Goal: Task Accomplishment & Management: Use online tool/utility

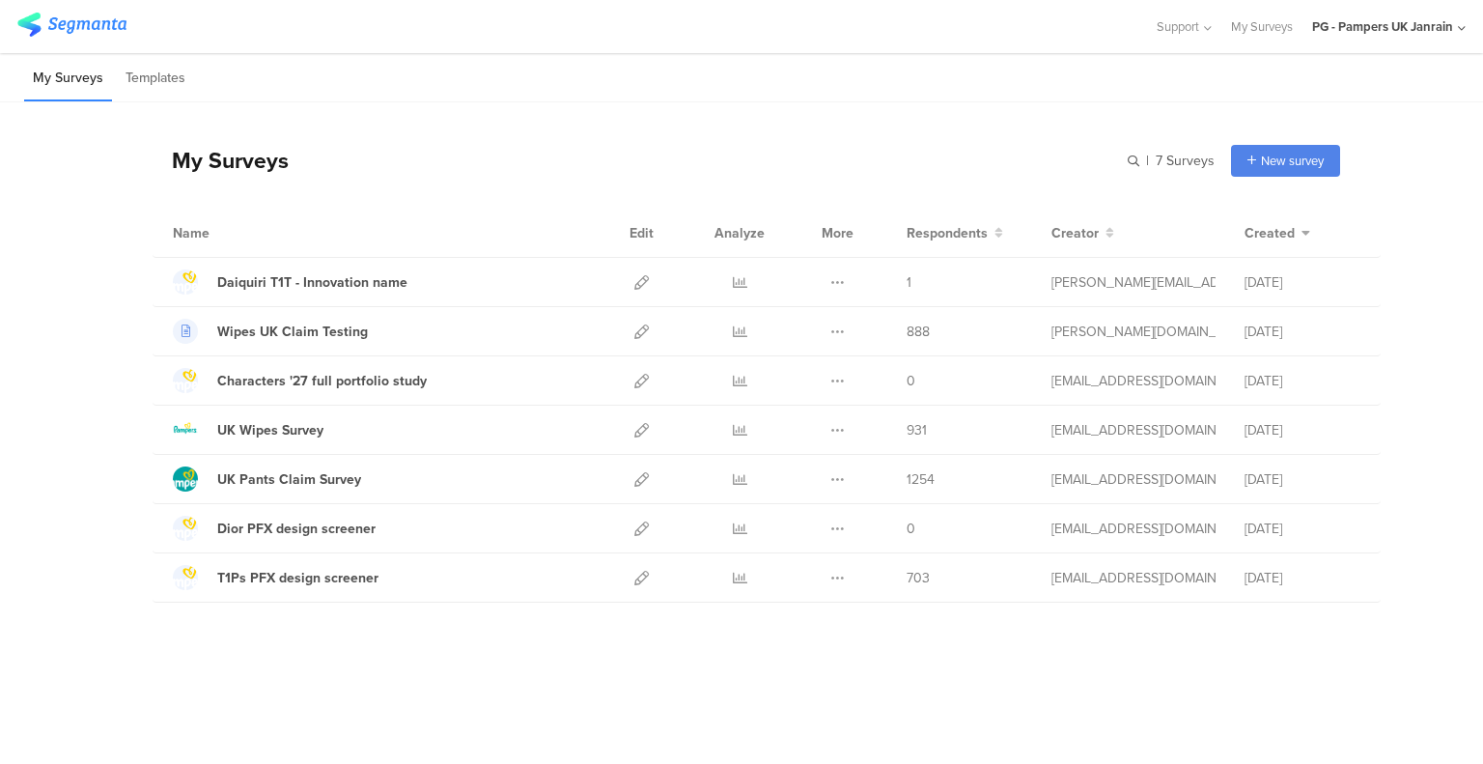
click at [647, 276] on icon at bounding box center [641, 282] width 14 height 14
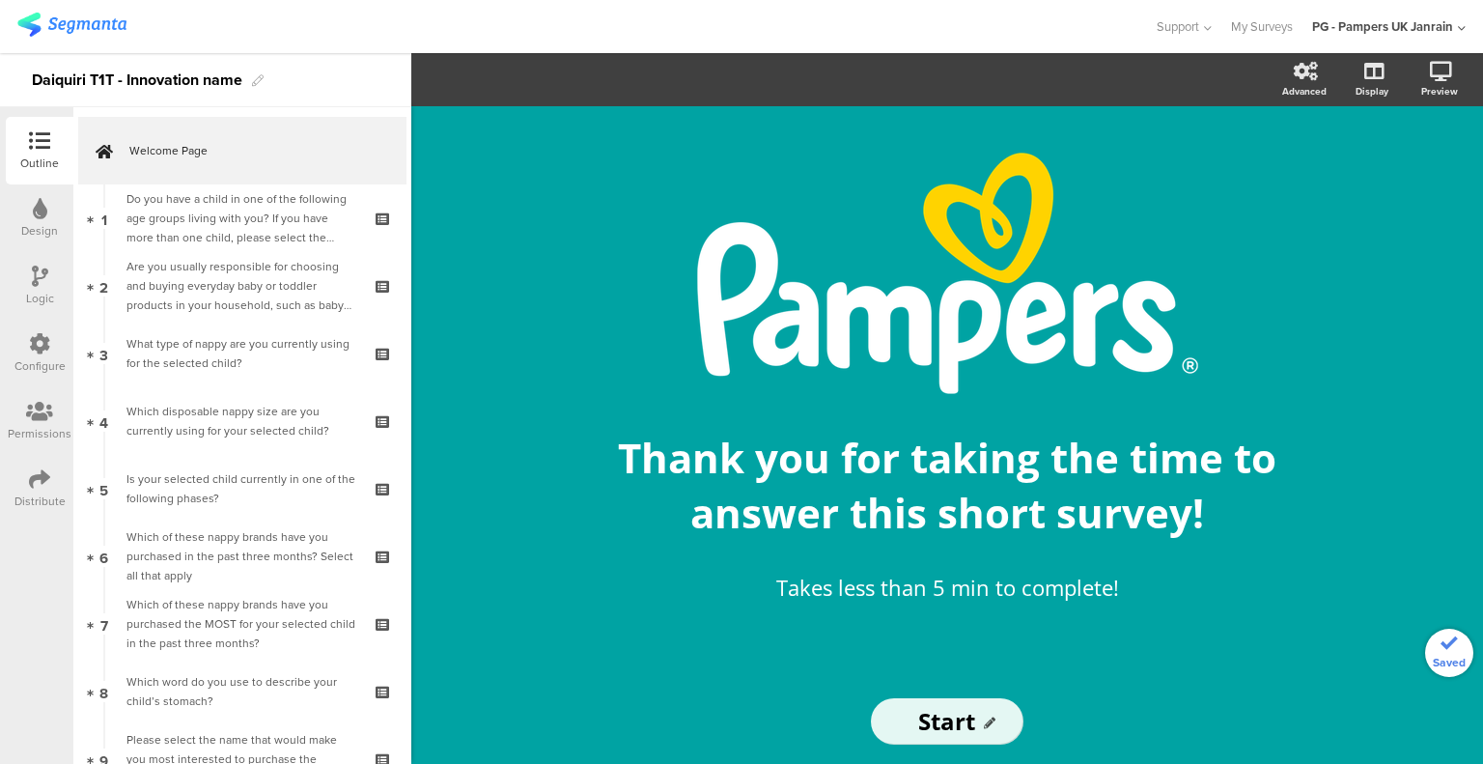
click at [230, 238] on div "Do you have a child in one of the following age groups living with you? If you …" at bounding box center [241, 218] width 231 height 58
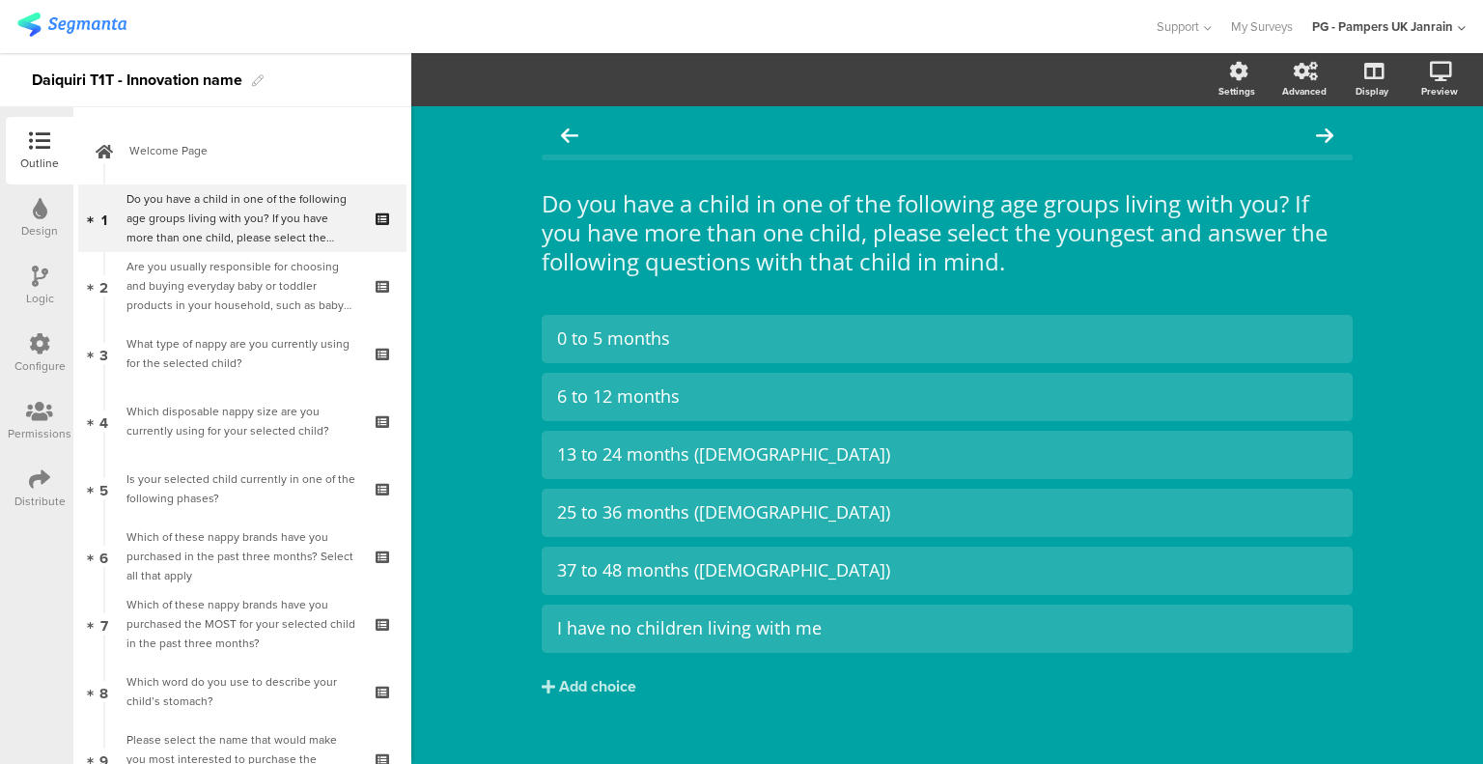
click at [272, 278] on div "Are you usually responsible for choosing and buying everyday baby or toddler pr…" at bounding box center [241, 286] width 231 height 58
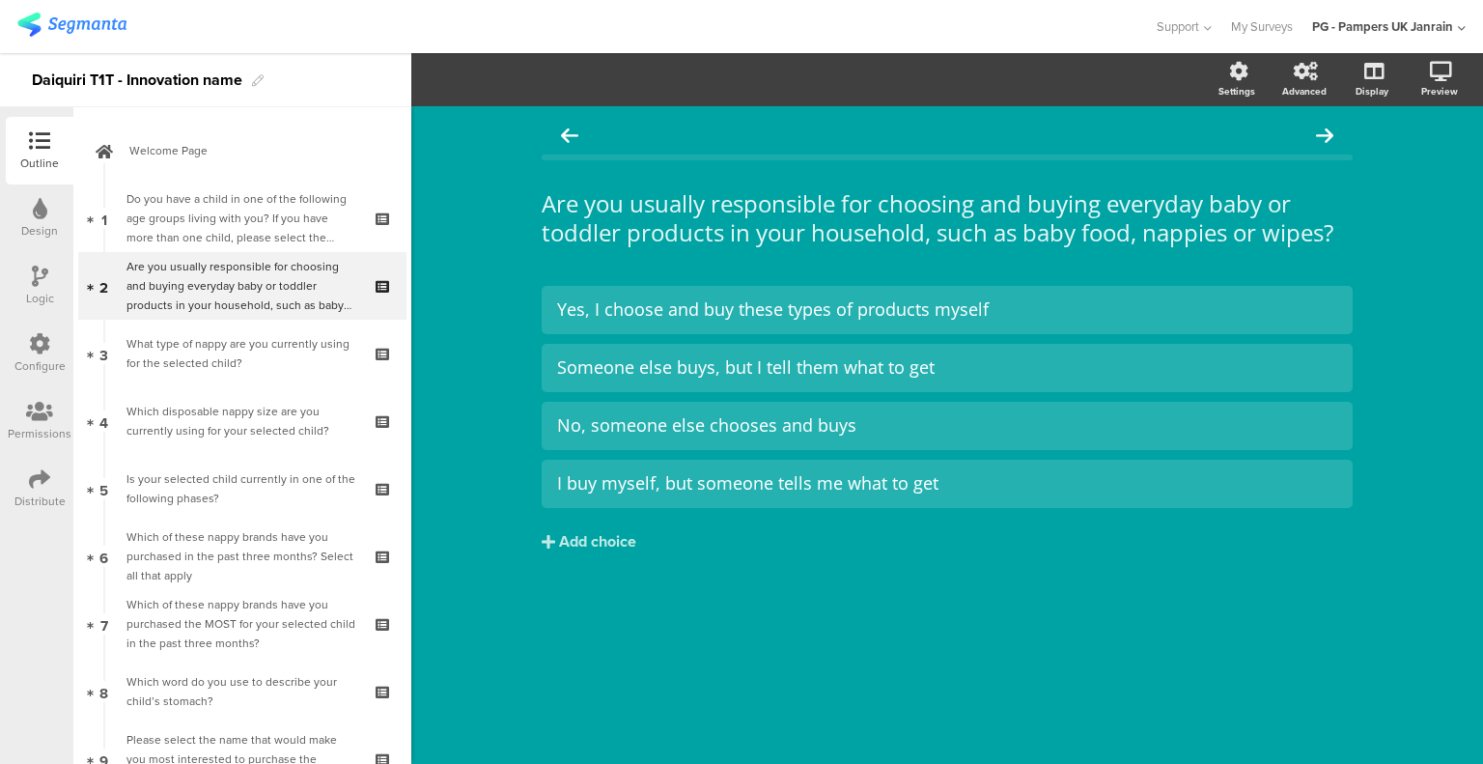
click at [376, 305] on icon at bounding box center [384, 299] width 16 height 18
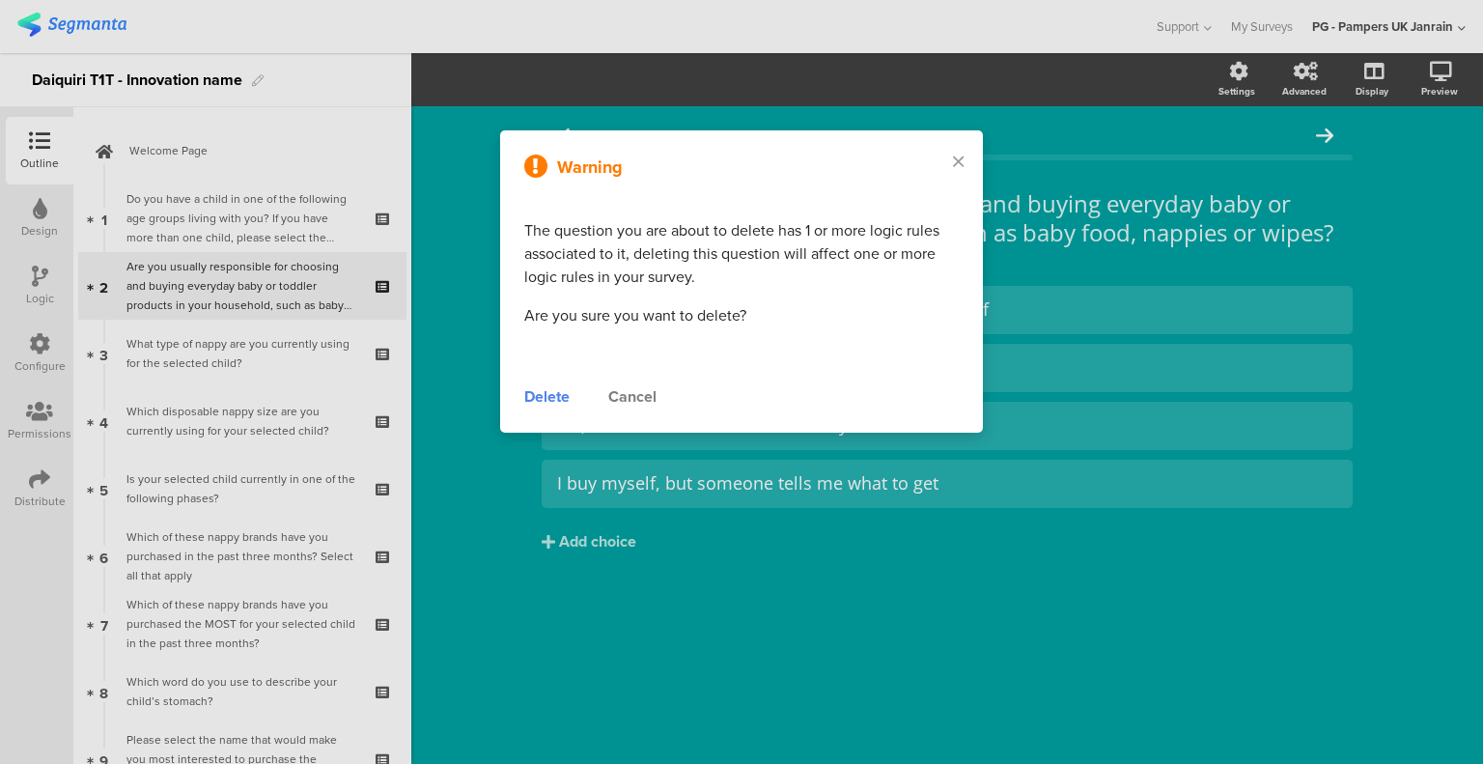
click at [538, 398] on div "Delete" at bounding box center [546, 396] width 45 height 23
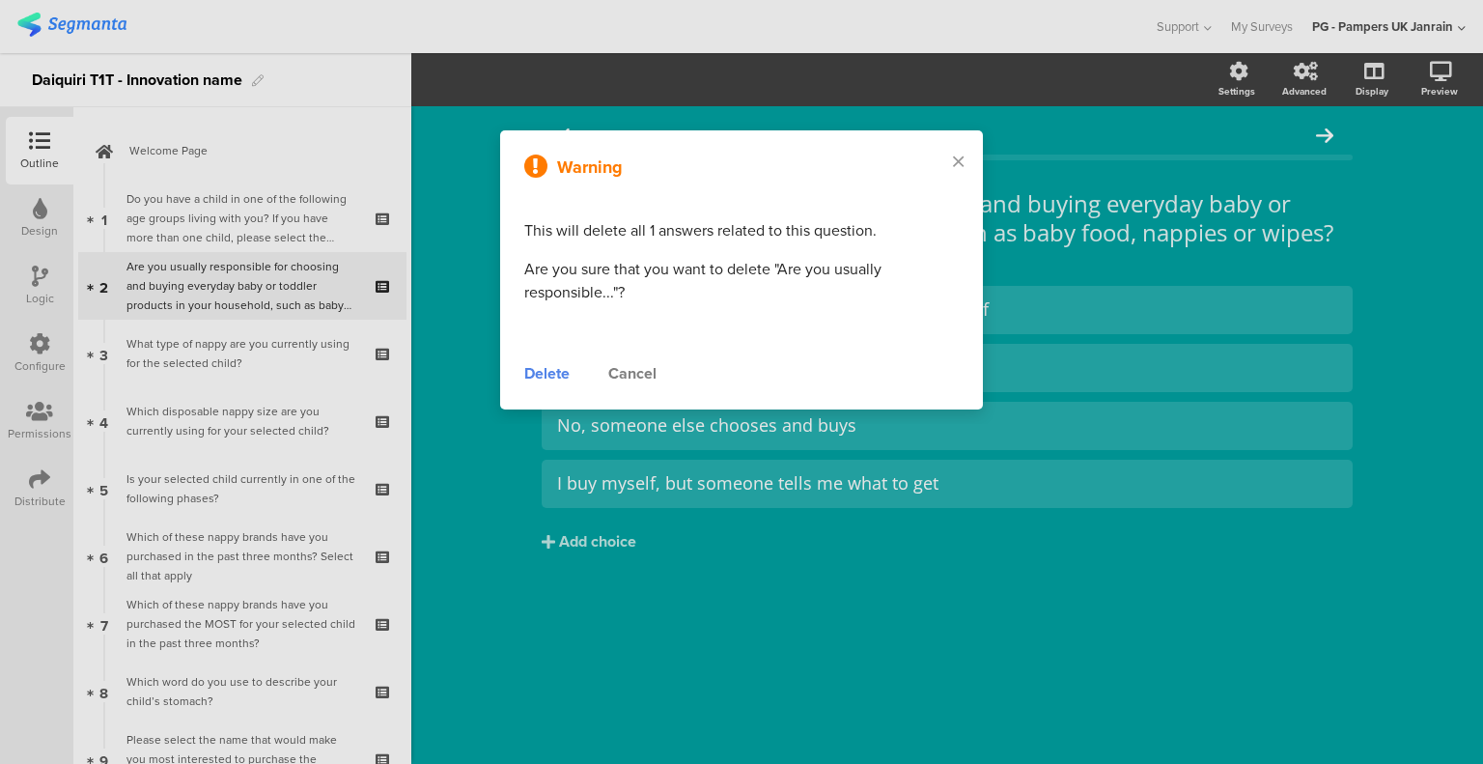
click at [548, 374] on div "Delete" at bounding box center [546, 373] width 45 height 23
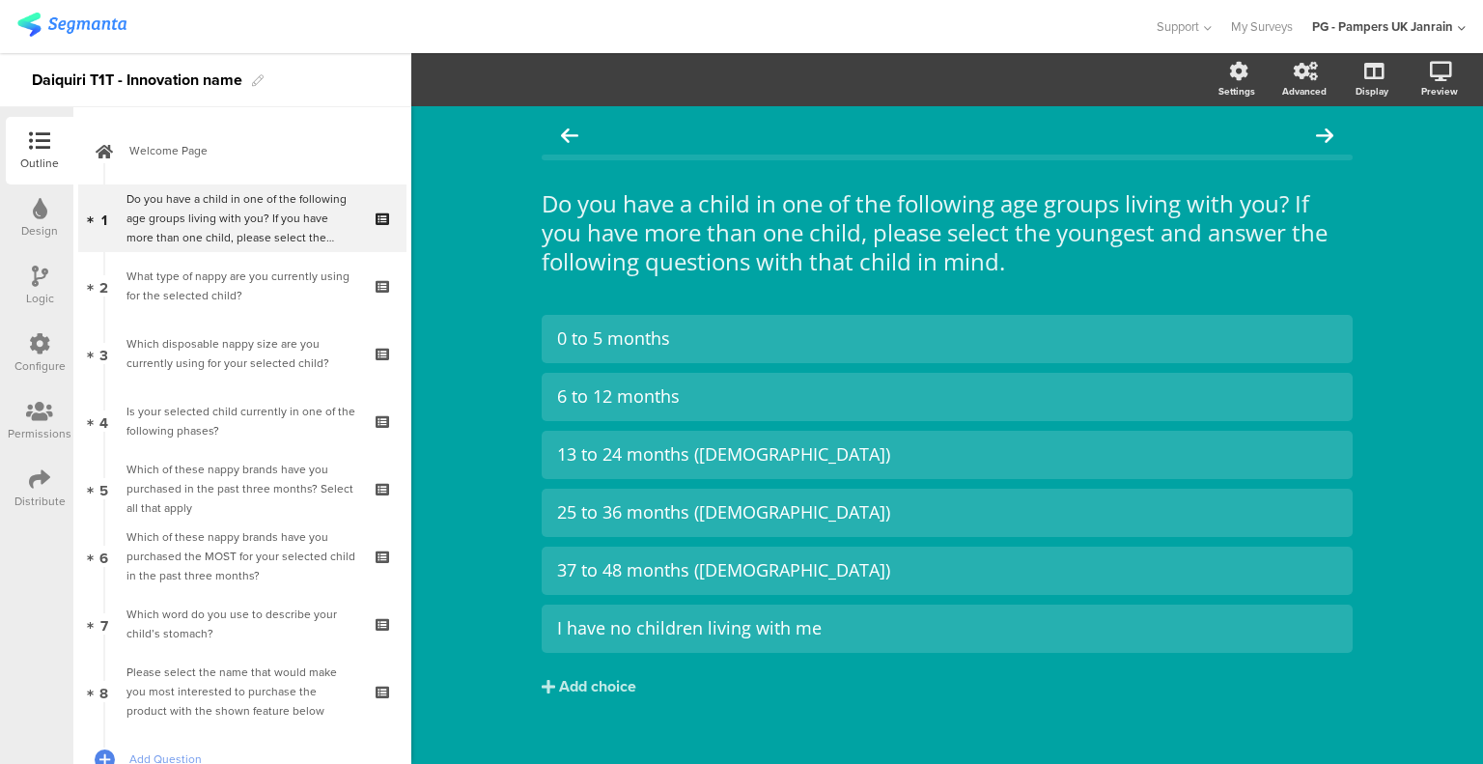
click at [230, 370] on div "Which disposable nappy size are you currently using for your selected child?" at bounding box center [241, 353] width 231 height 39
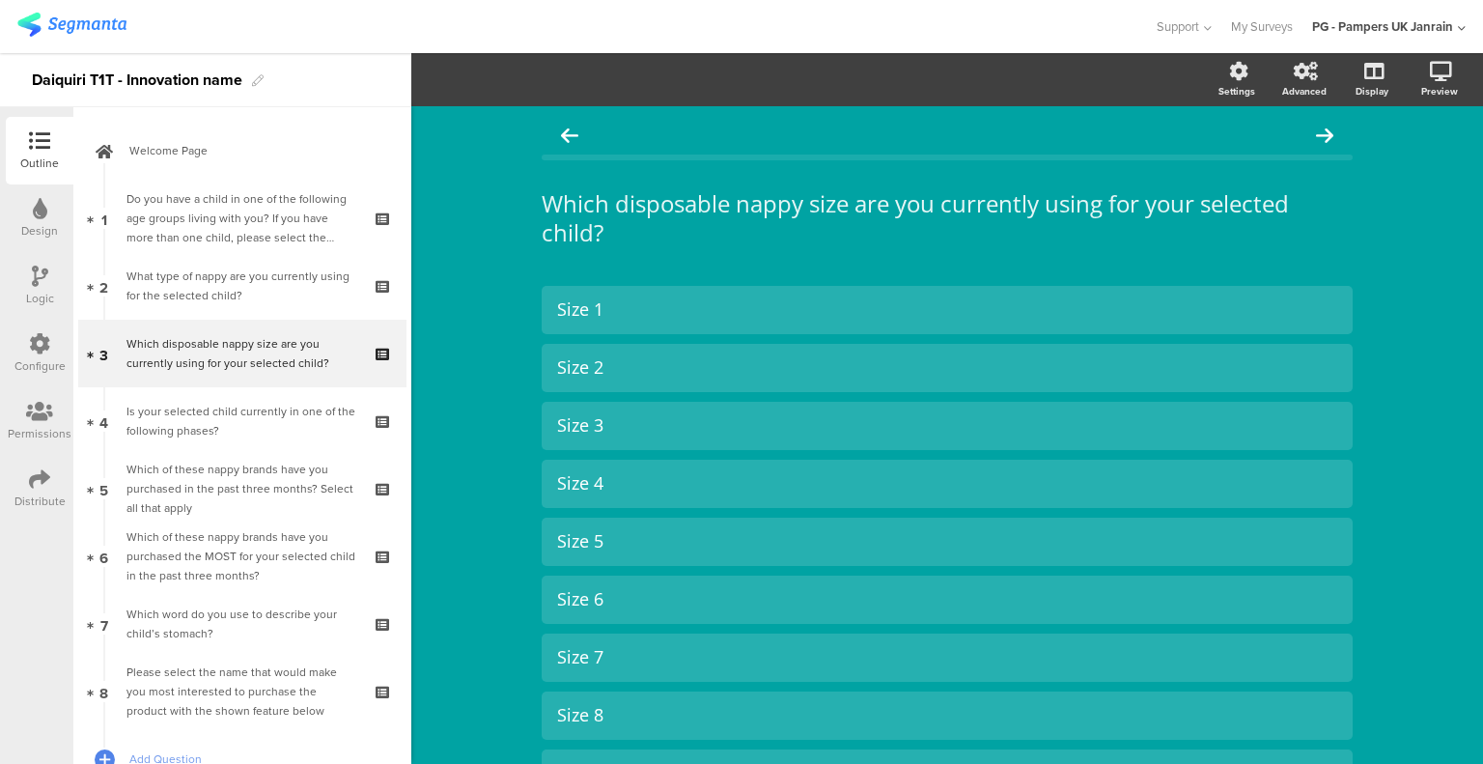
click at [239, 295] on div "What type of nappy are you currently using for the selected child?" at bounding box center [241, 285] width 231 height 39
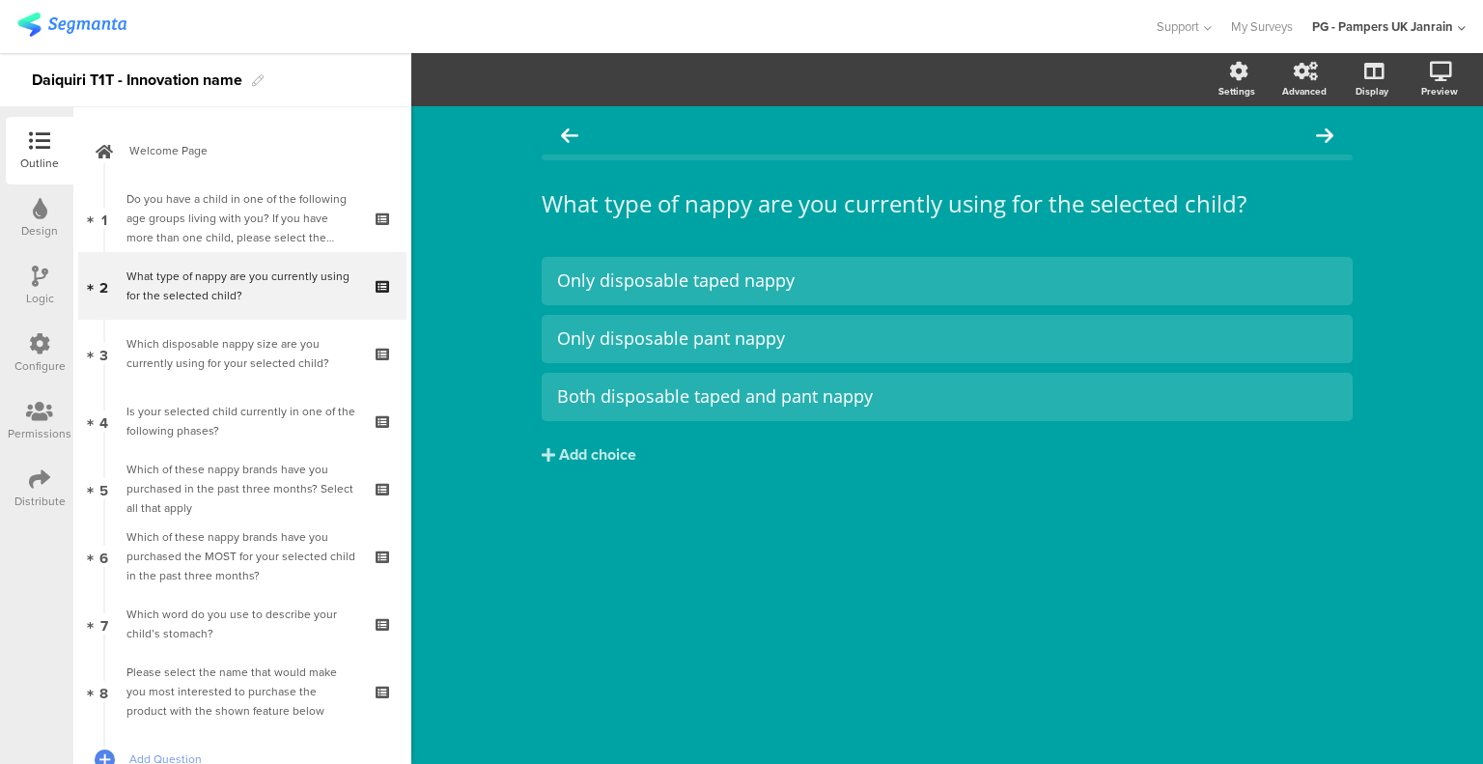
click at [376, 299] on icon at bounding box center [384, 299] width 16 height 18
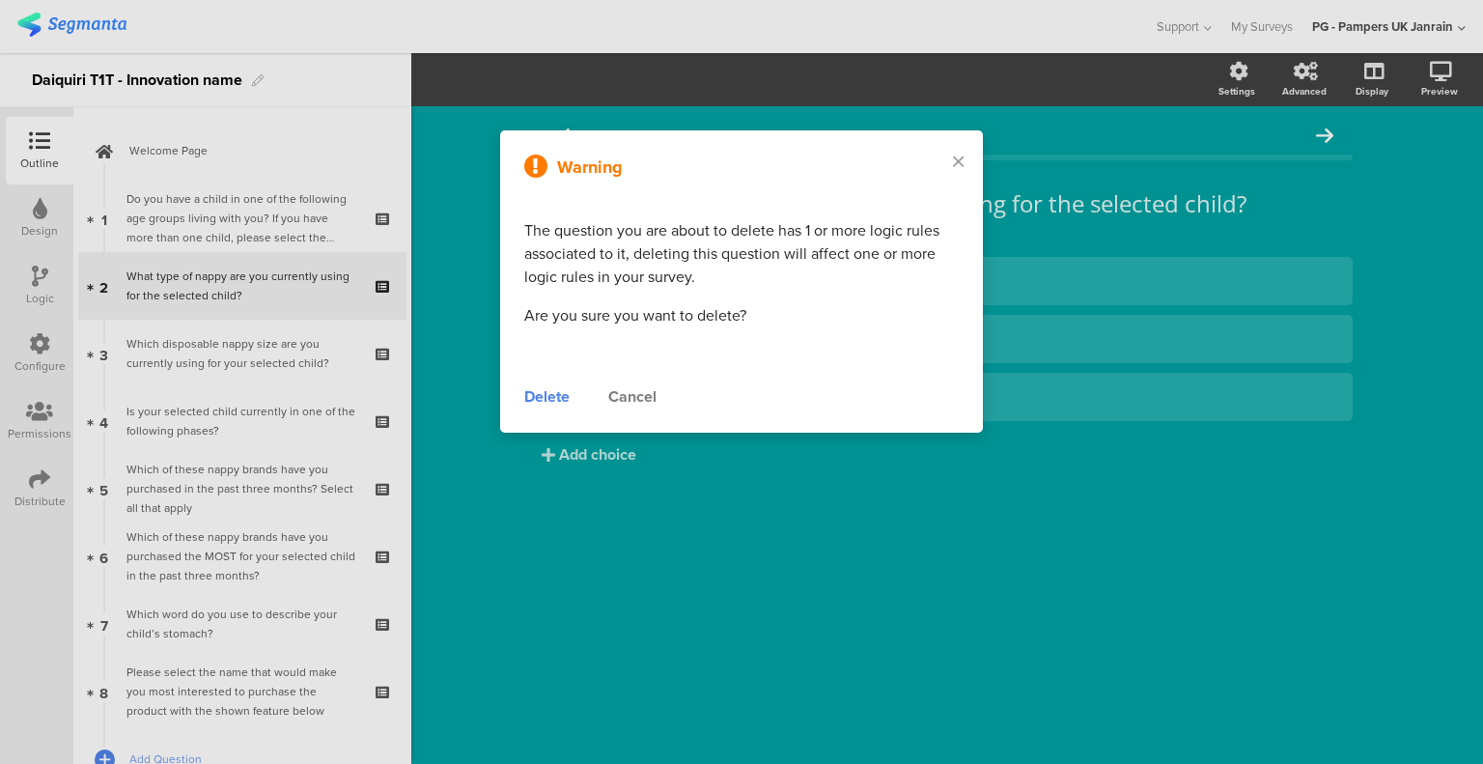
click at [544, 397] on div "Delete" at bounding box center [546, 396] width 45 height 23
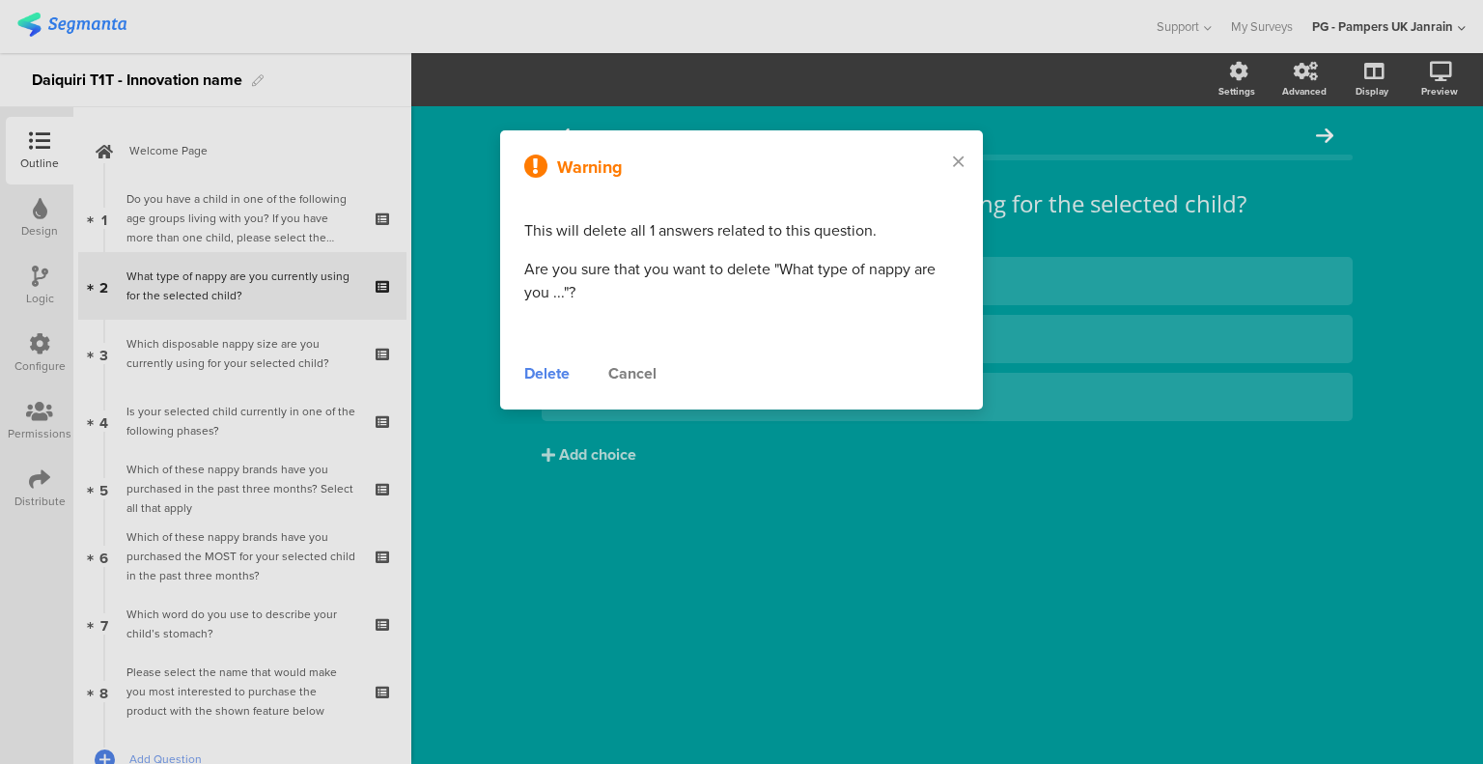
click at [542, 373] on div "Delete" at bounding box center [546, 373] width 45 height 23
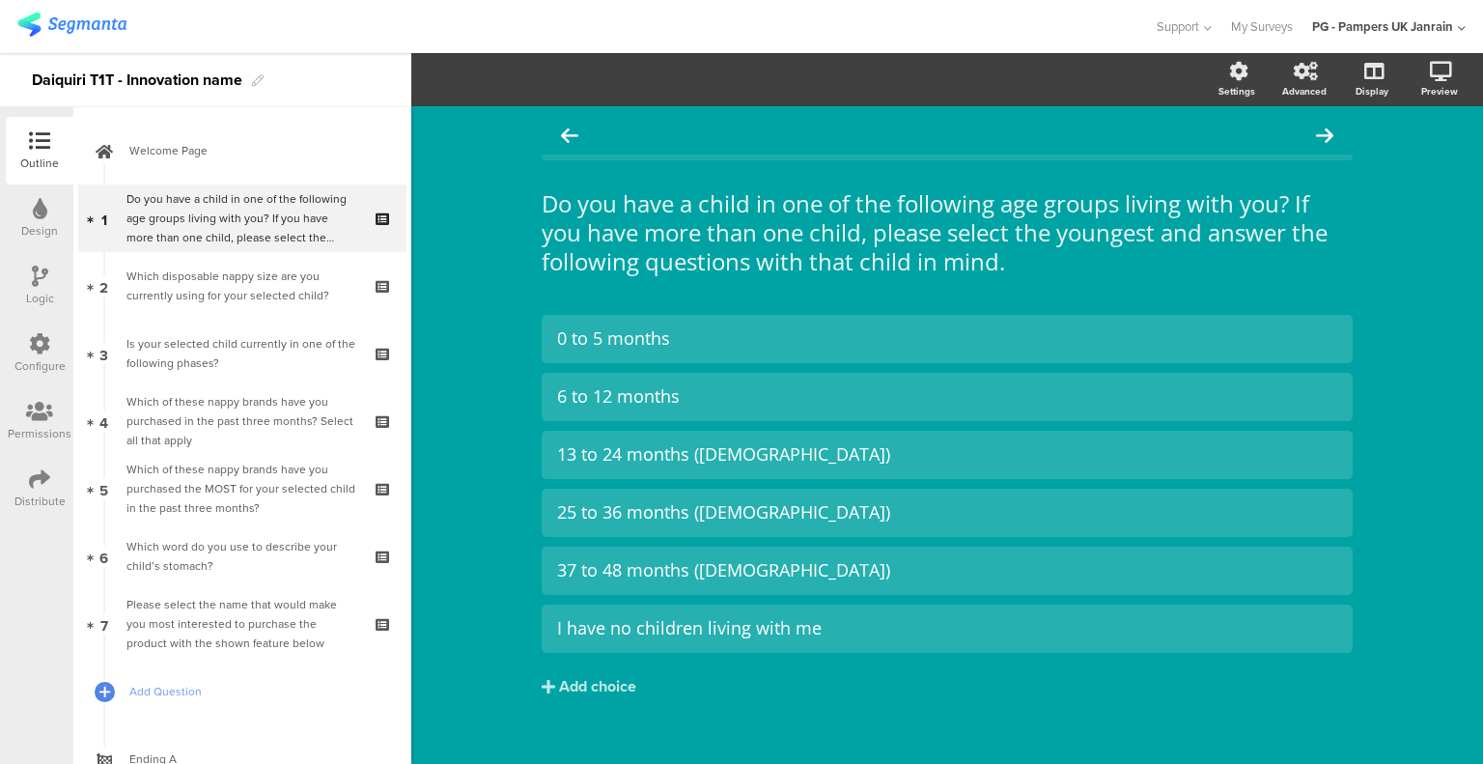
click at [246, 275] on div "Which disposable nappy size are you currently using for your selected child?" at bounding box center [241, 285] width 231 height 39
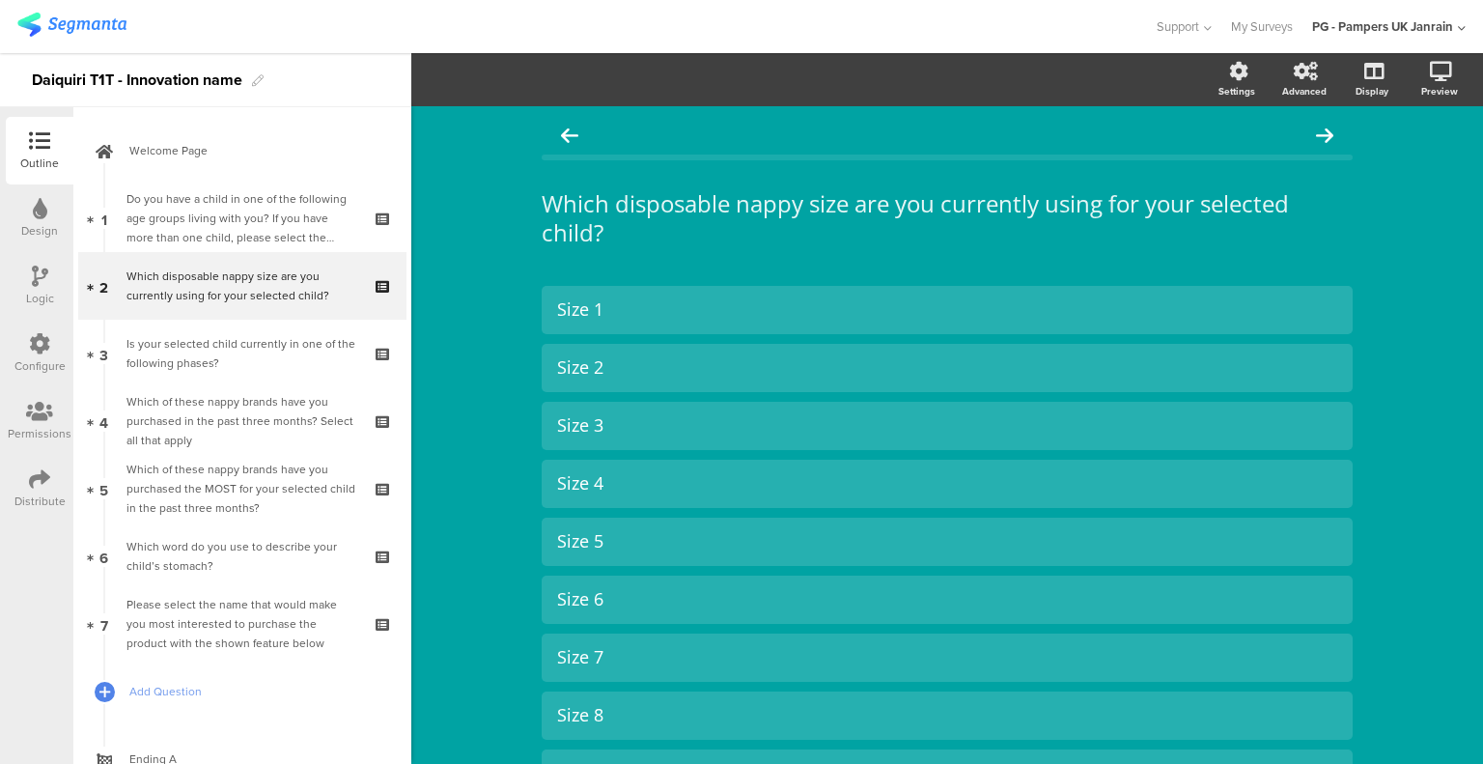
click at [241, 312] on link "2 Which disposable nappy size are you currently using for your selected child?" at bounding box center [242, 286] width 328 height 68
click at [237, 357] on div "Is your selected child currently in one of the following phases?" at bounding box center [241, 353] width 231 height 39
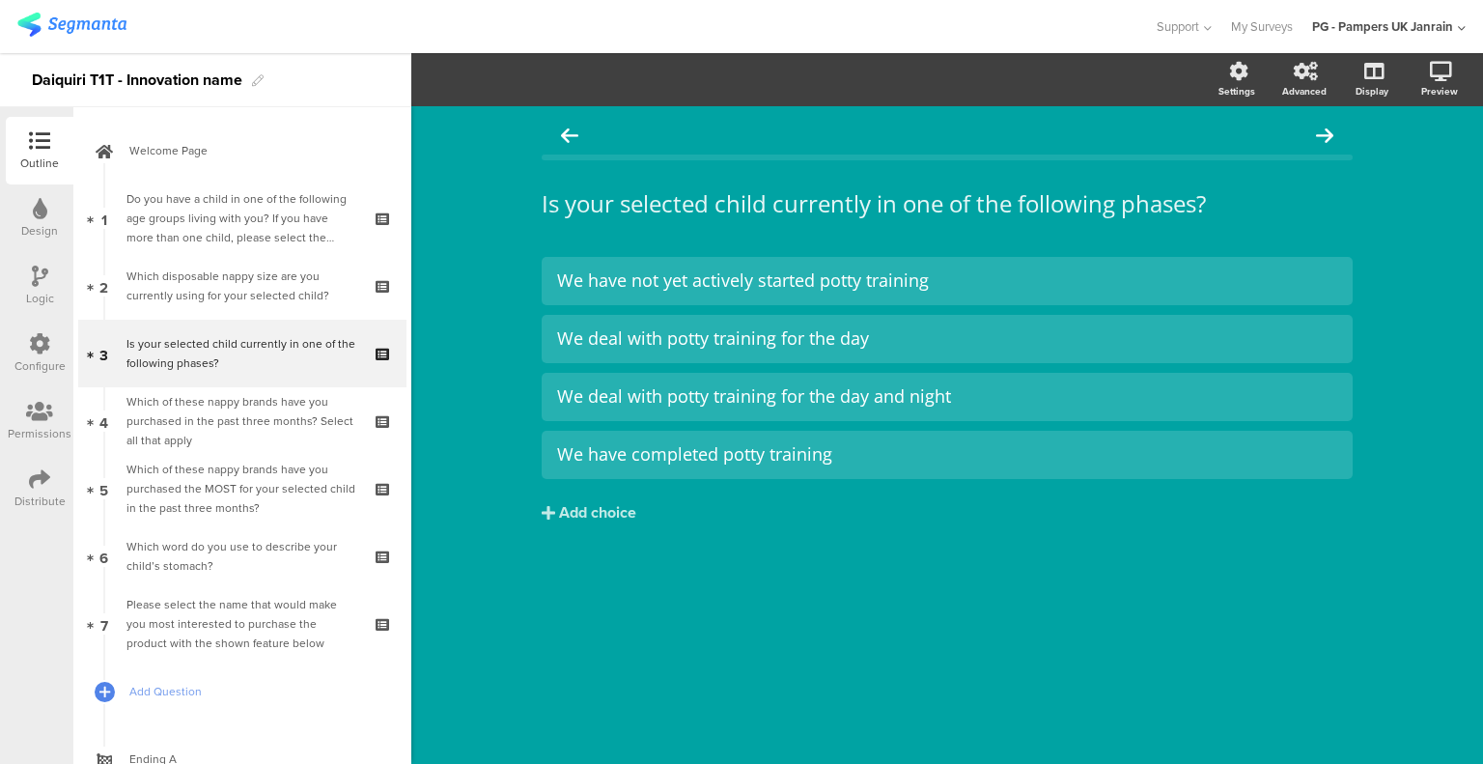
click at [376, 364] on icon at bounding box center [384, 366] width 16 height 18
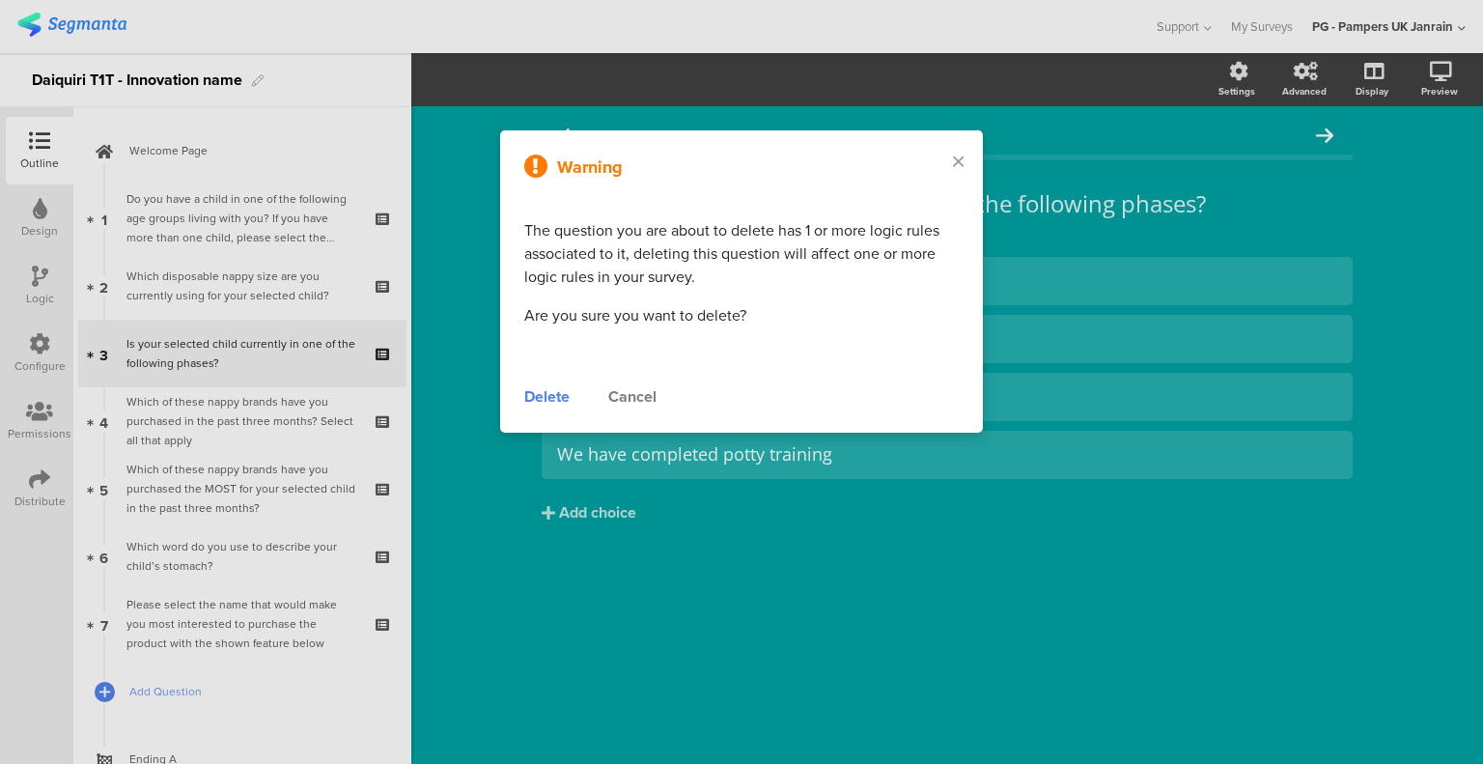
click at [556, 396] on div "Delete" at bounding box center [546, 396] width 45 height 23
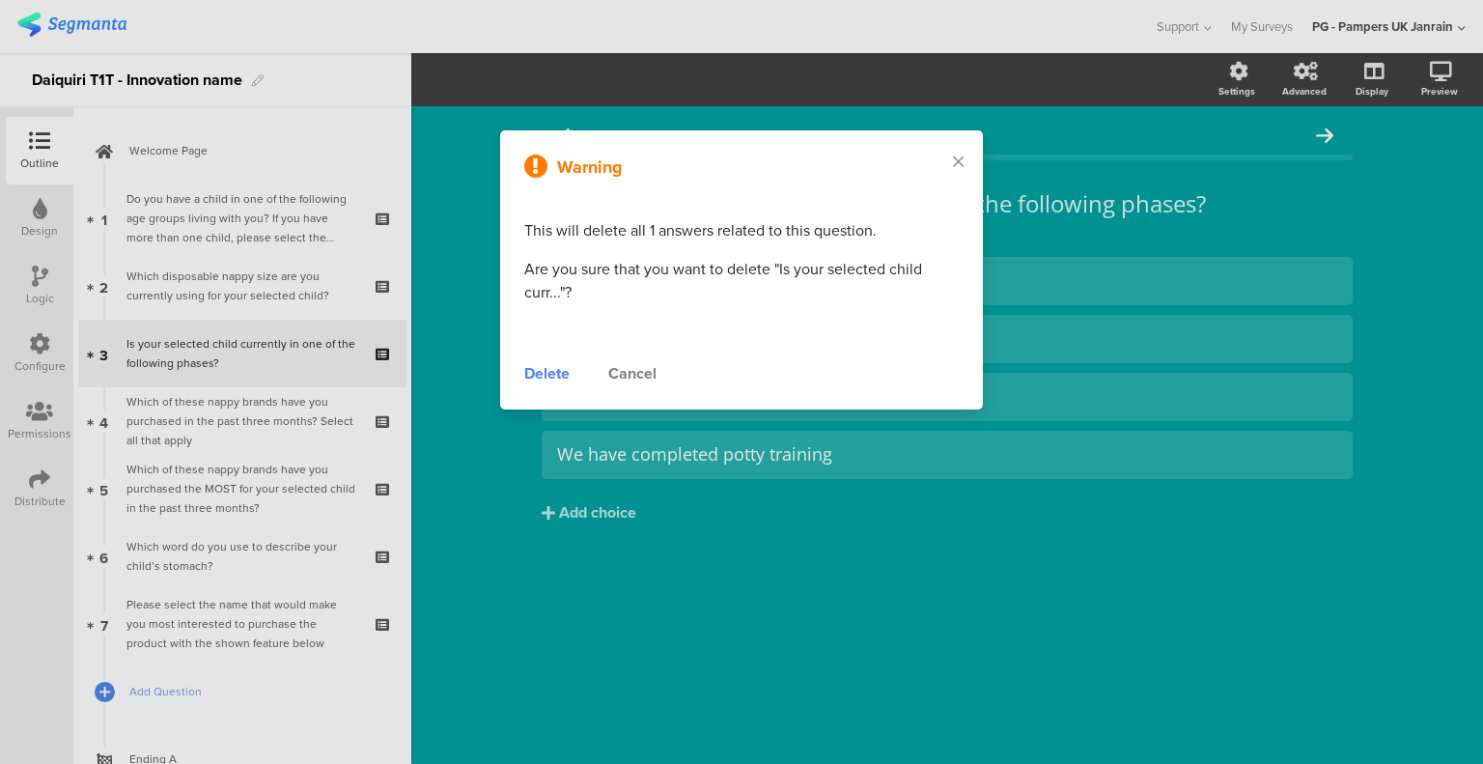
click at [537, 374] on div "Delete" at bounding box center [546, 373] width 45 height 23
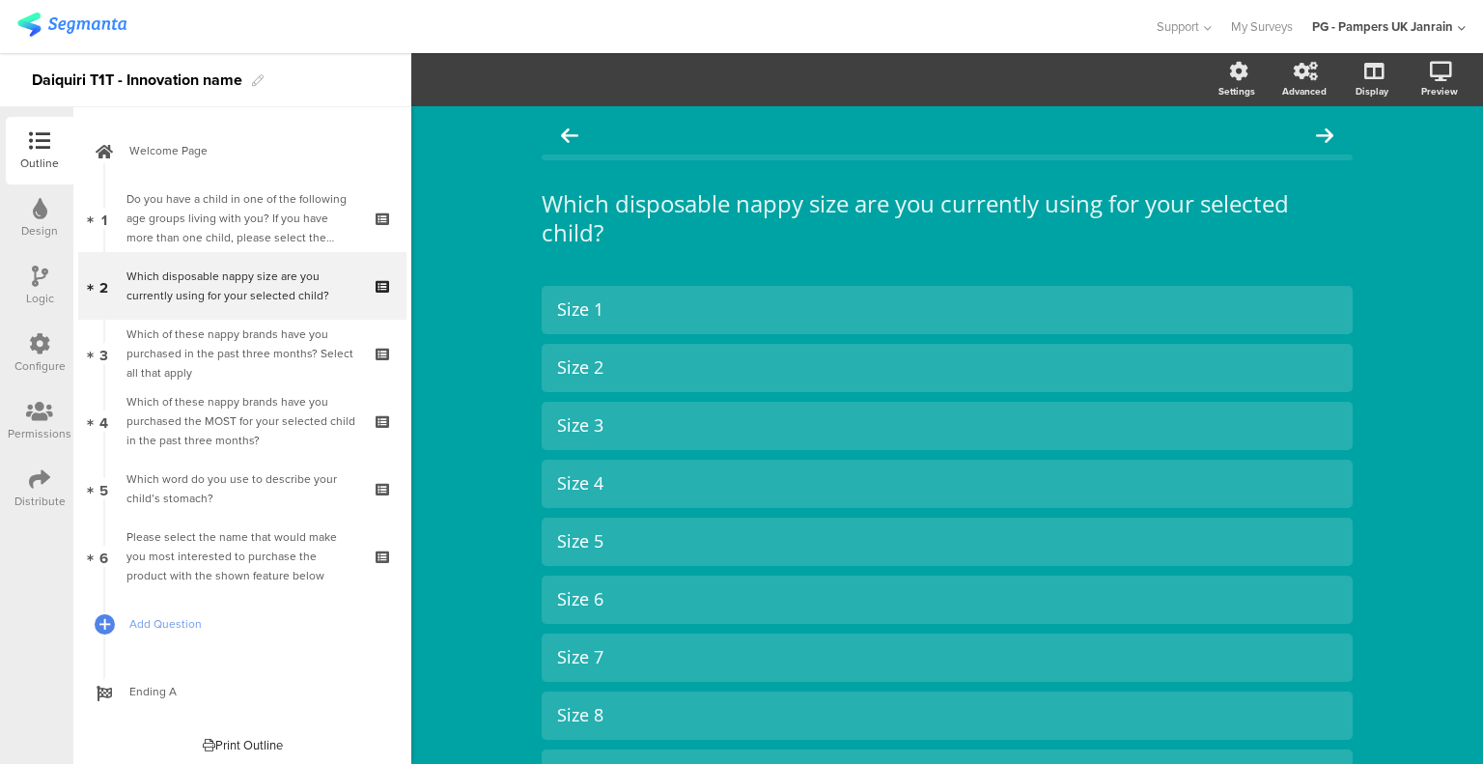
click at [239, 238] on div "Do you have a child in one of the following age groups living with you? If you …" at bounding box center [241, 218] width 231 height 58
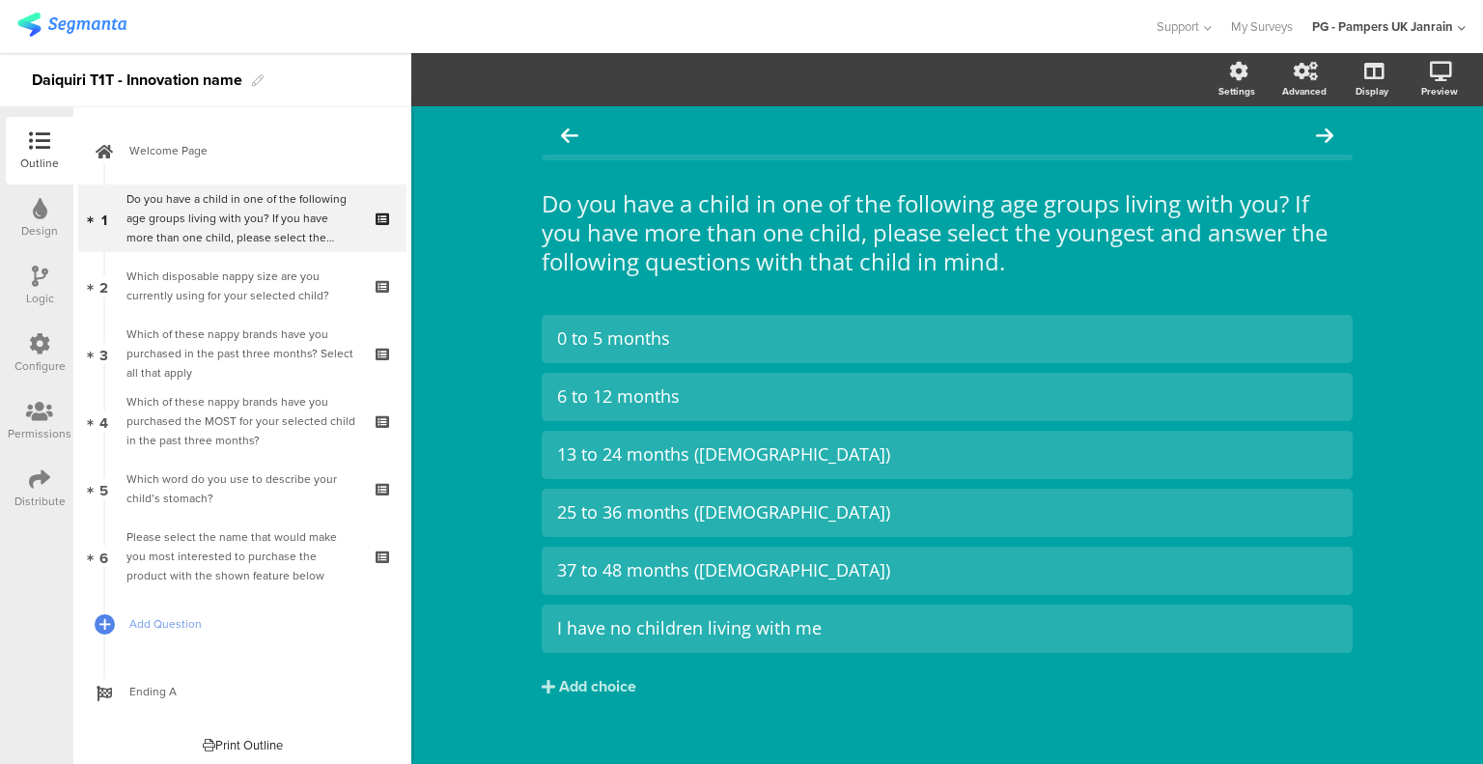
click at [233, 287] on div "Which disposable nappy size are you currently using for your selected child?" at bounding box center [241, 285] width 231 height 39
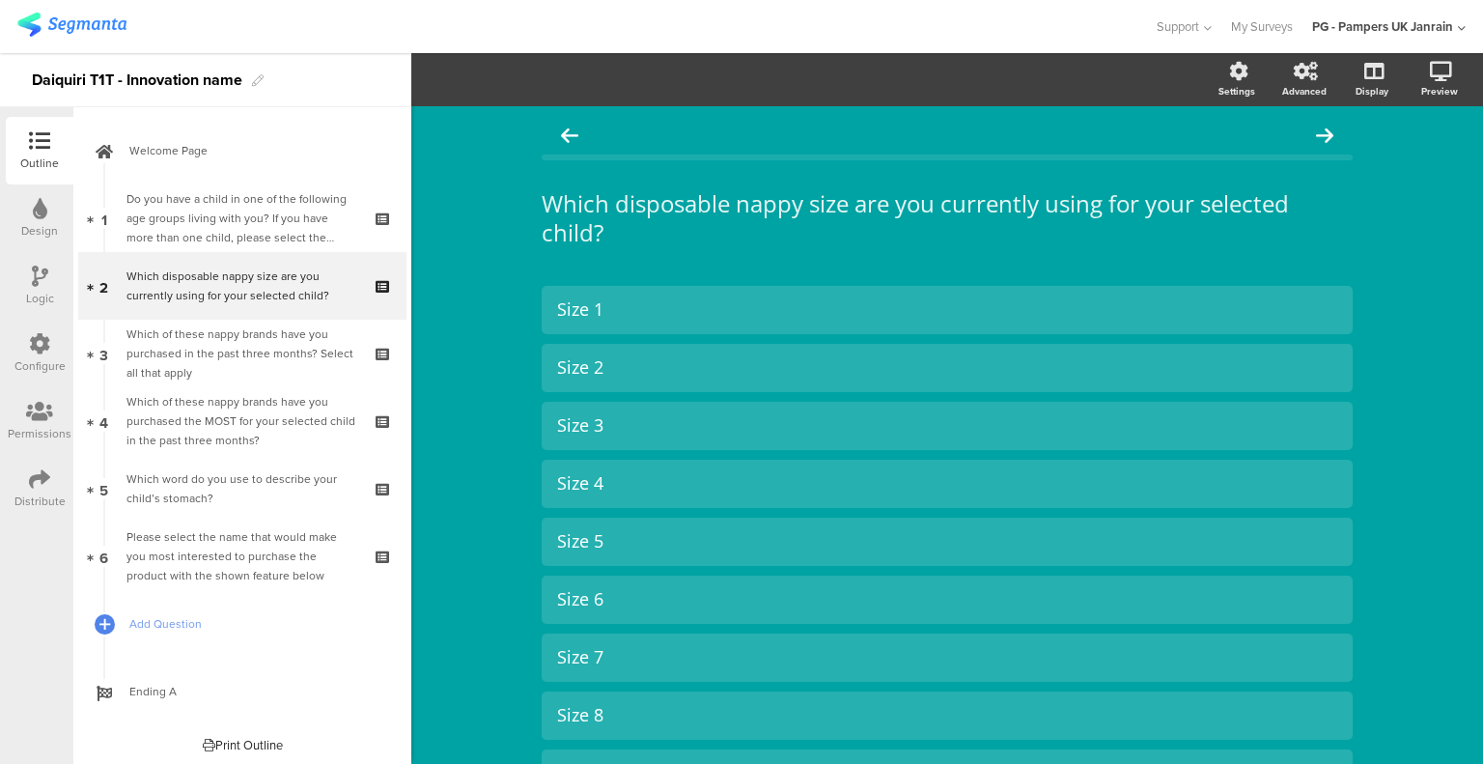
click at [229, 350] on div "Which of these nappy brands have you purchased in the past three months? Select…" at bounding box center [241, 353] width 231 height 58
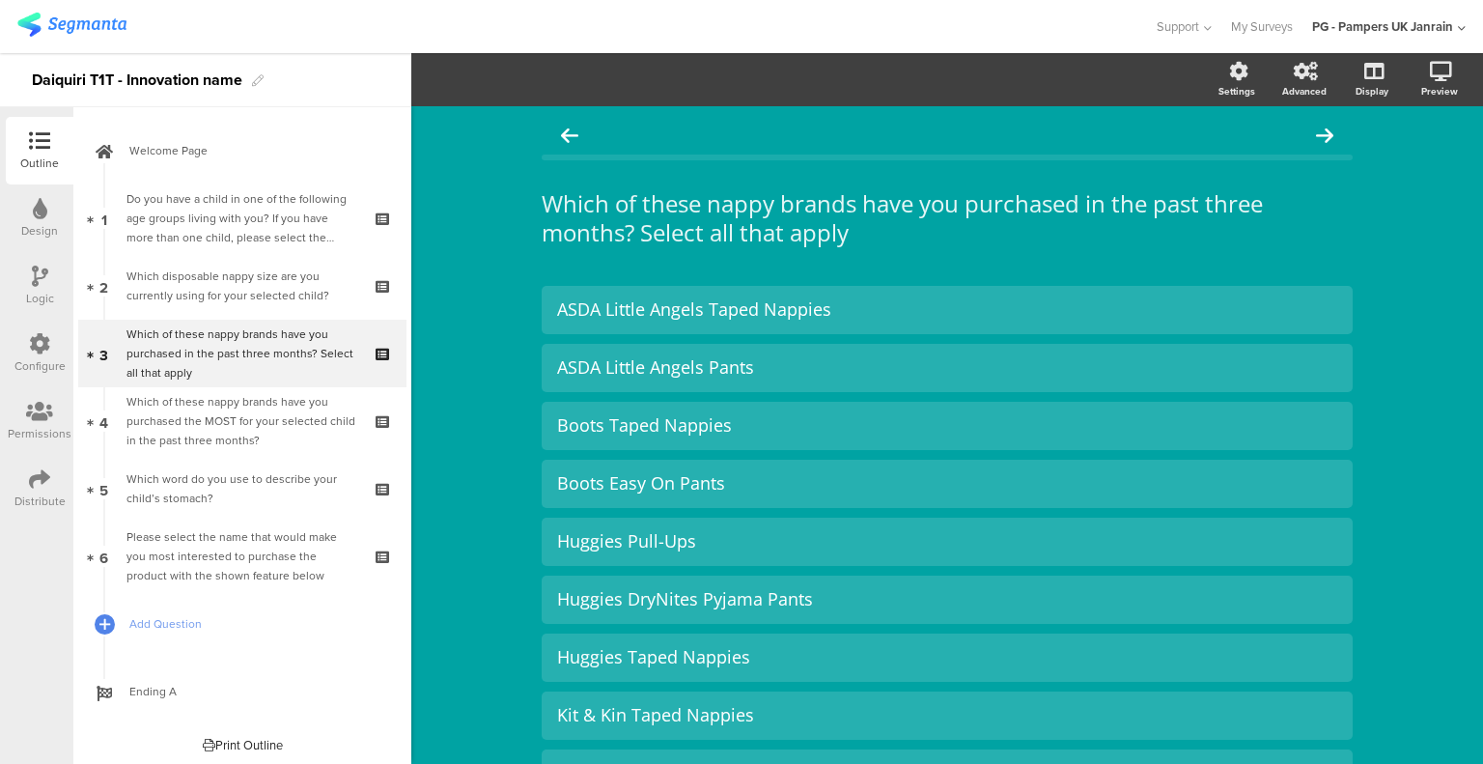
click at [205, 428] on div "Which of these nappy brands have you purchased the MOST for your selected child…" at bounding box center [241, 421] width 231 height 58
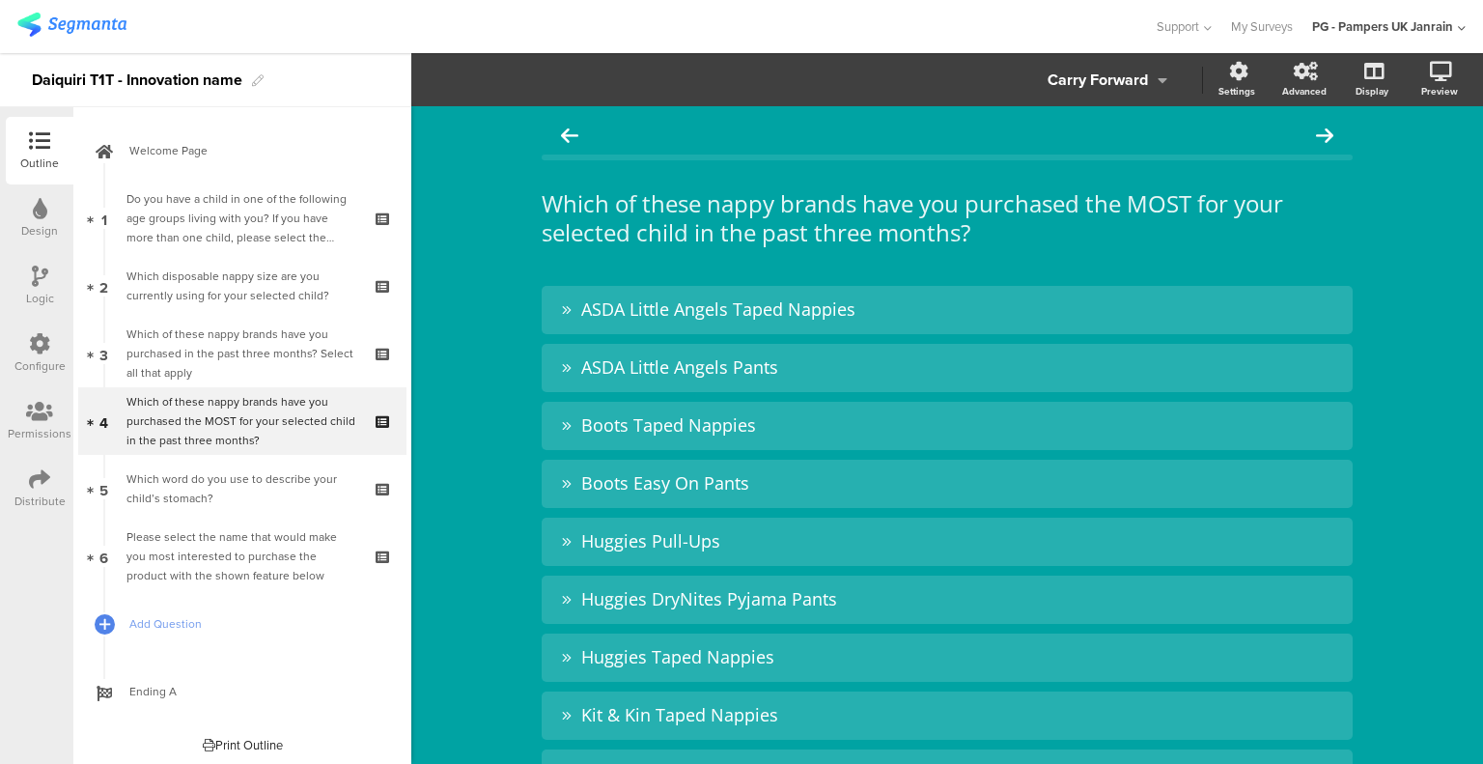
click at [228, 501] on div "Which word do you use to describe your child’s stomach?" at bounding box center [241, 488] width 231 height 39
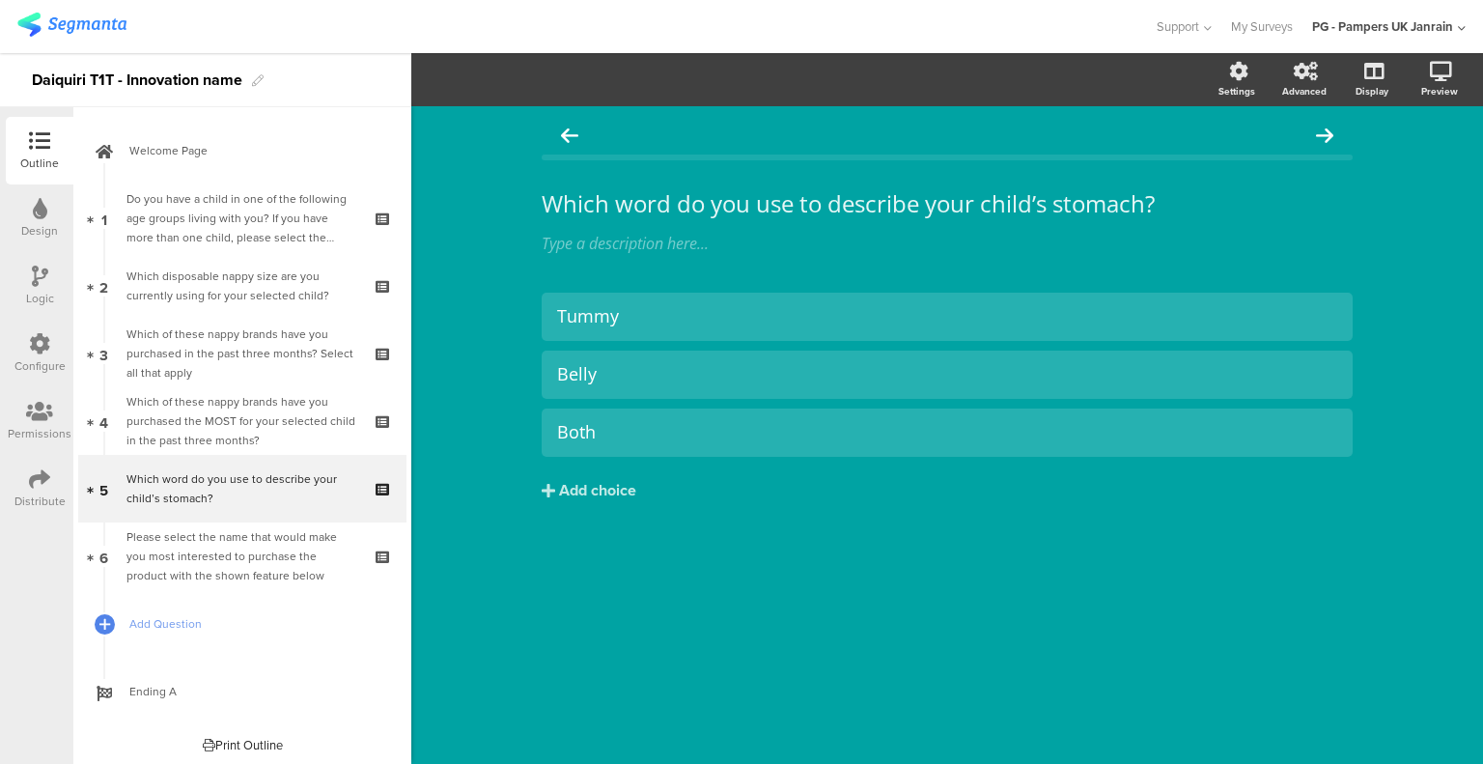
click at [224, 555] on div "Please select the name that would make you most interested to purchase the prod…" at bounding box center [241, 556] width 231 height 58
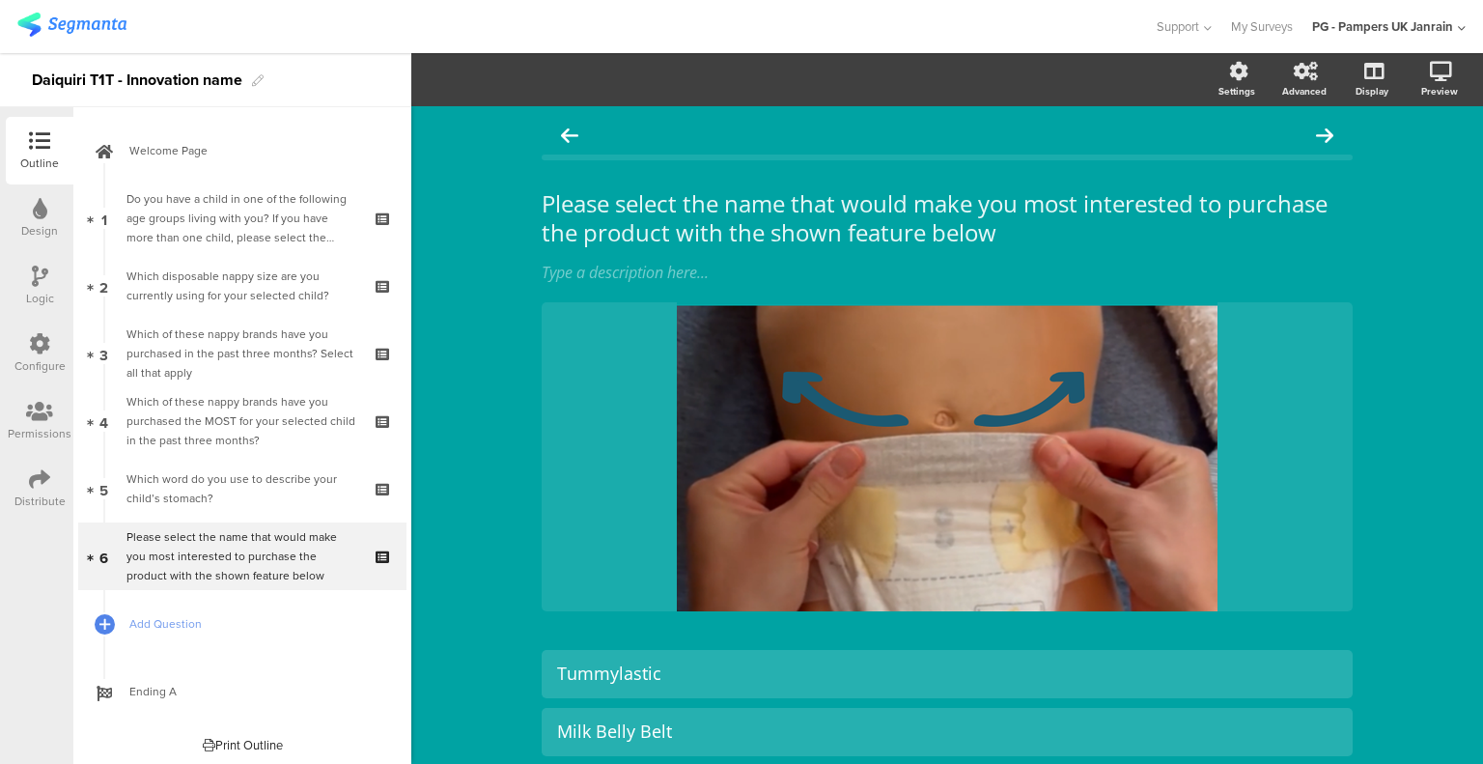
click at [239, 242] on div "Do you have a child in one of the following age groups living with you? If you …" at bounding box center [241, 218] width 231 height 58
